Goal: Information Seeking & Learning: Learn about a topic

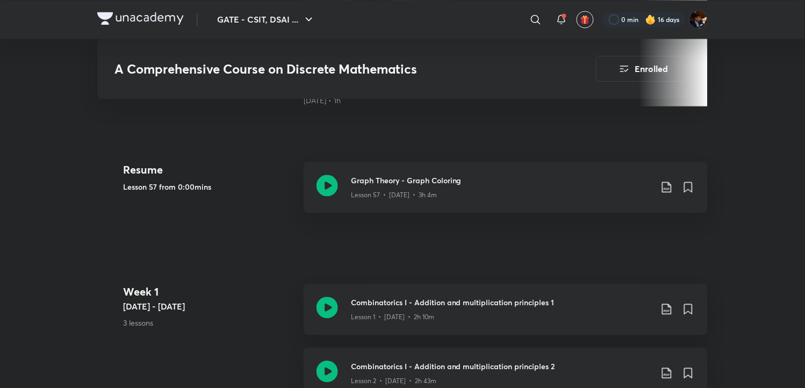
scroll to position [477, 0]
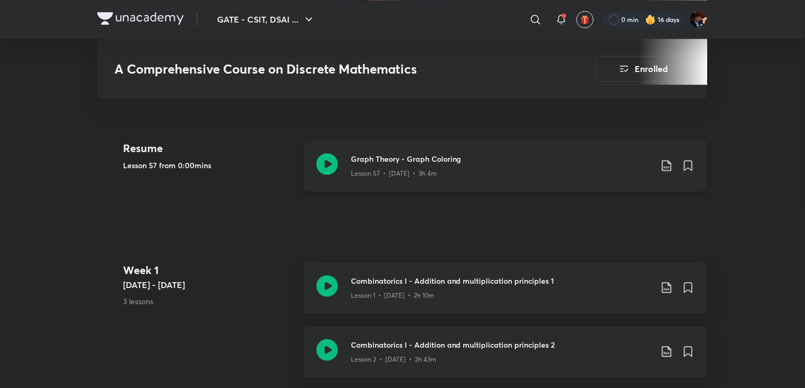
click at [326, 160] on icon at bounding box center [328, 164] width 22 height 22
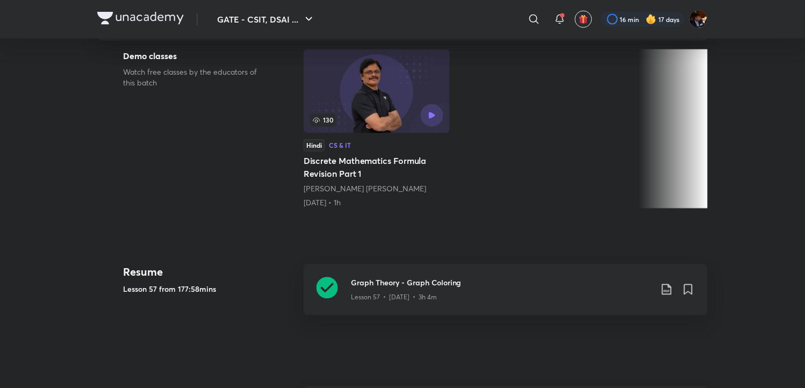
scroll to position [418, 0]
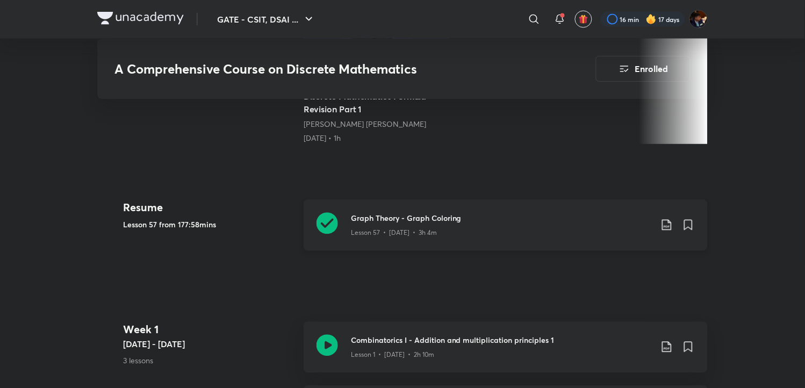
click at [669, 222] on icon at bounding box center [667, 225] width 13 height 13
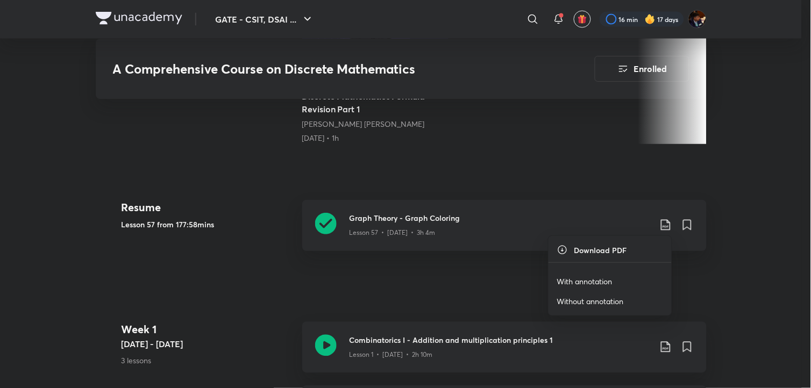
click at [591, 282] on p "With annotation" at bounding box center [584, 281] width 55 height 11
